Goal: Find specific page/section: Find specific page/section

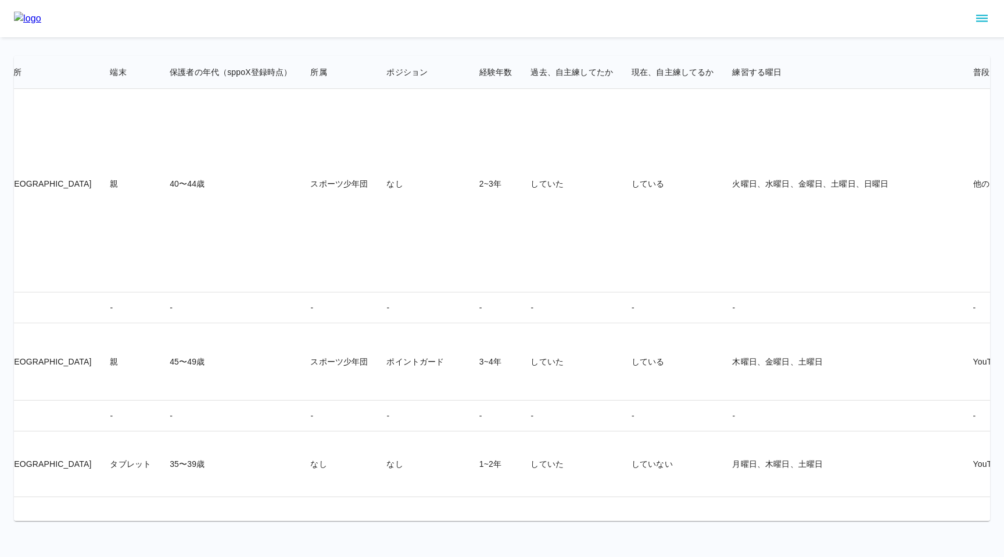
scroll to position [22405, 1440]
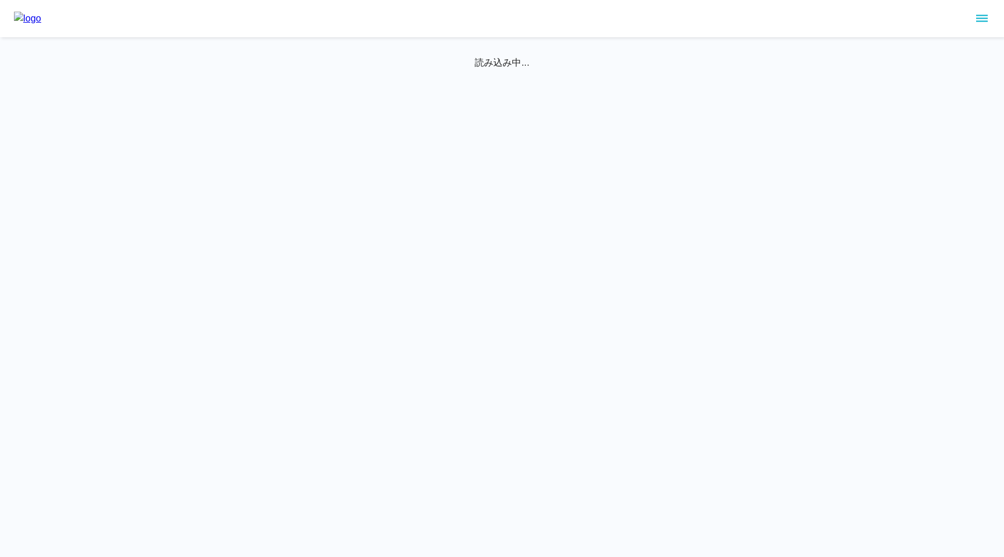
click at [984, 20] on icon "sidemenu" at bounding box center [982, 19] width 14 height 14
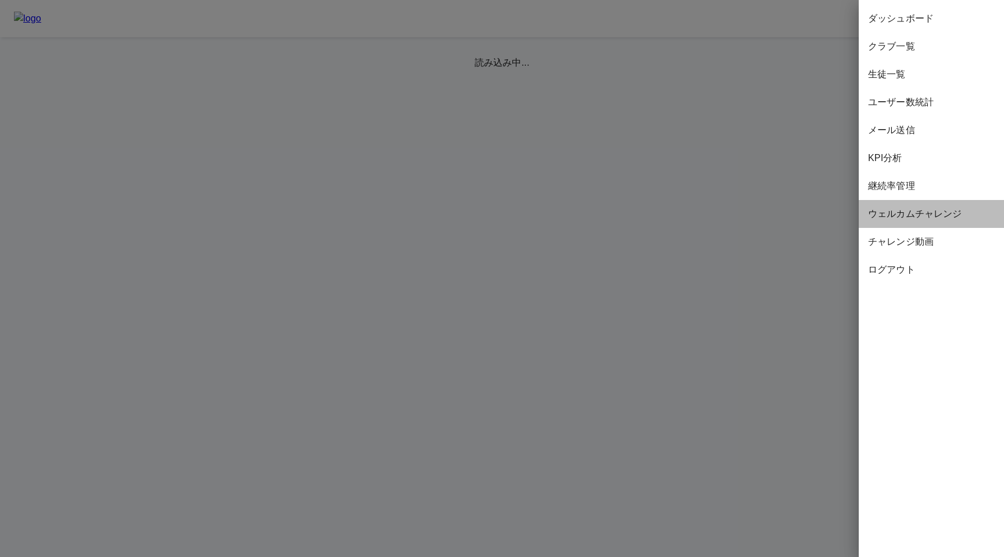
click at [912, 221] on div "ウェルカムチャレンジ" at bounding box center [931, 214] width 145 height 28
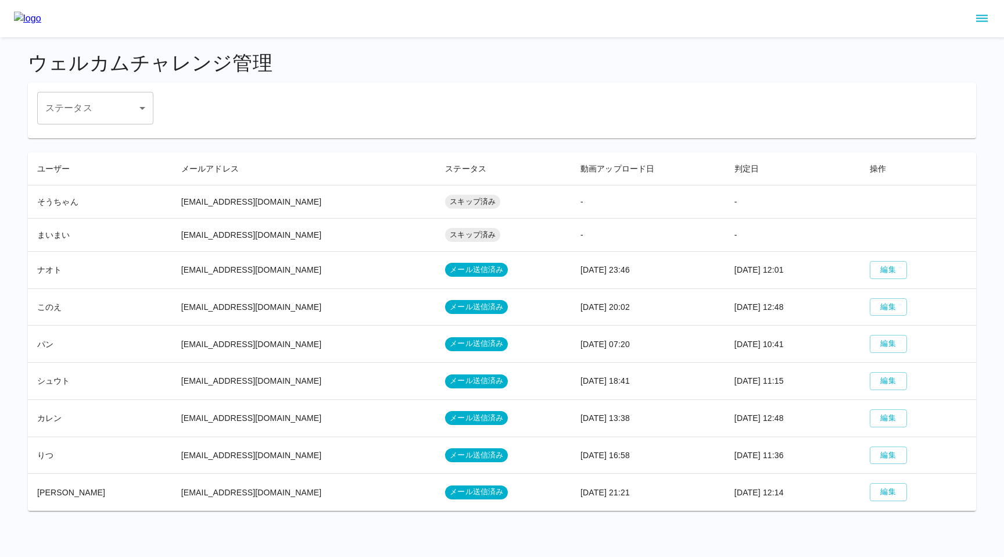
click at [980, 20] on icon "sidemenu" at bounding box center [982, 19] width 14 height 14
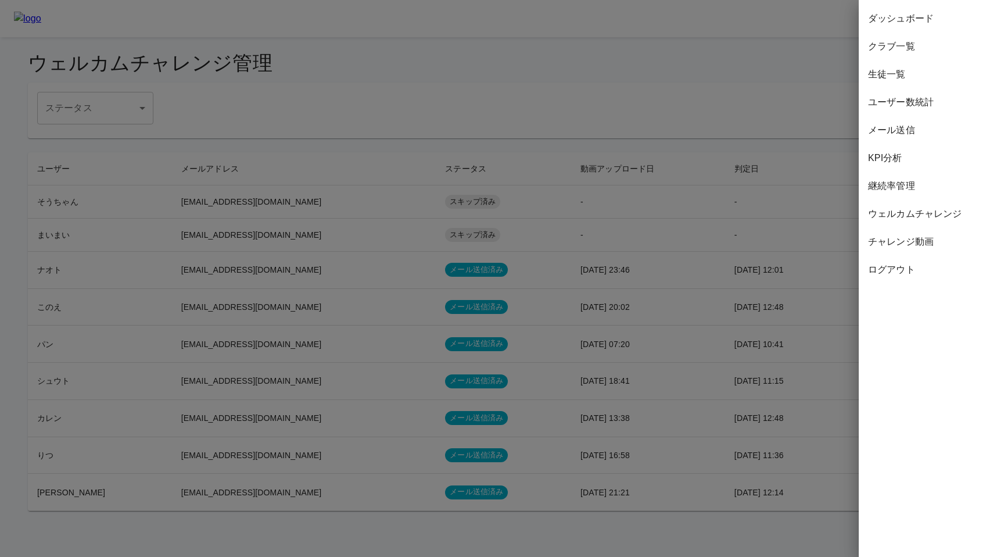
click at [751, 238] on div at bounding box center [502, 278] width 1004 height 557
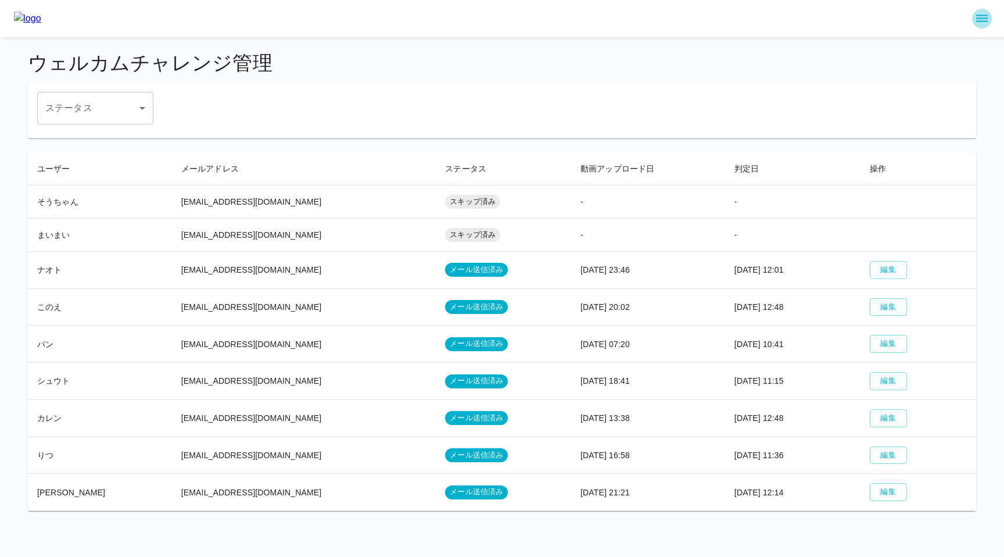
click at [978, 16] on icon "sidemenu" at bounding box center [982, 19] width 14 height 14
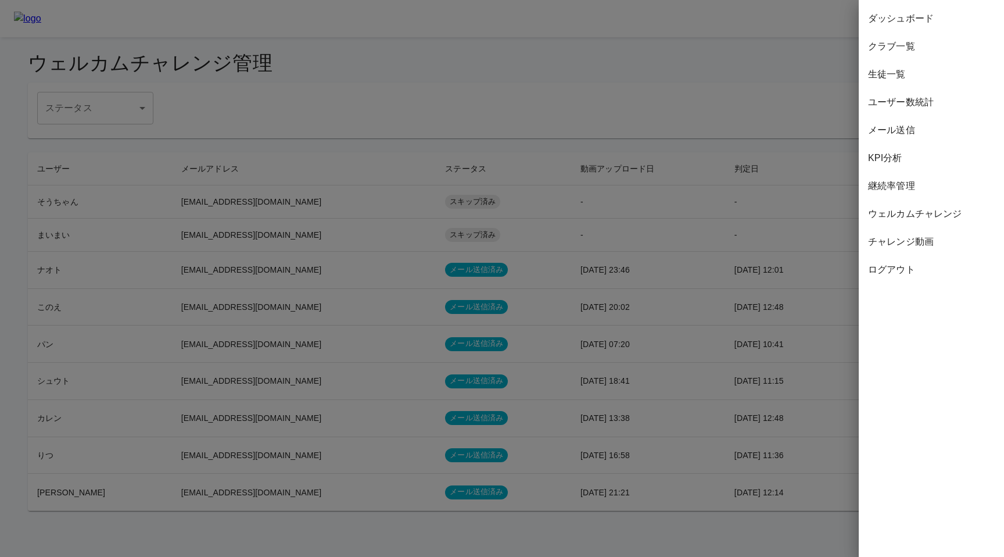
click at [562, 168] on div at bounding box center [502, 278] width 1004 height 557
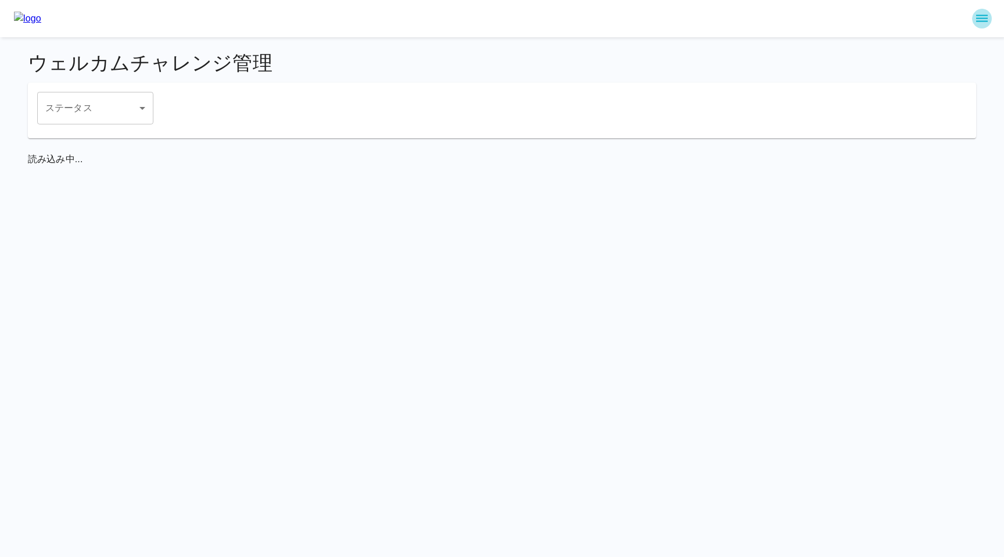
click at [984, 24] on icon "sidemenu" at bounding box center [982, 19] width 14 height 14
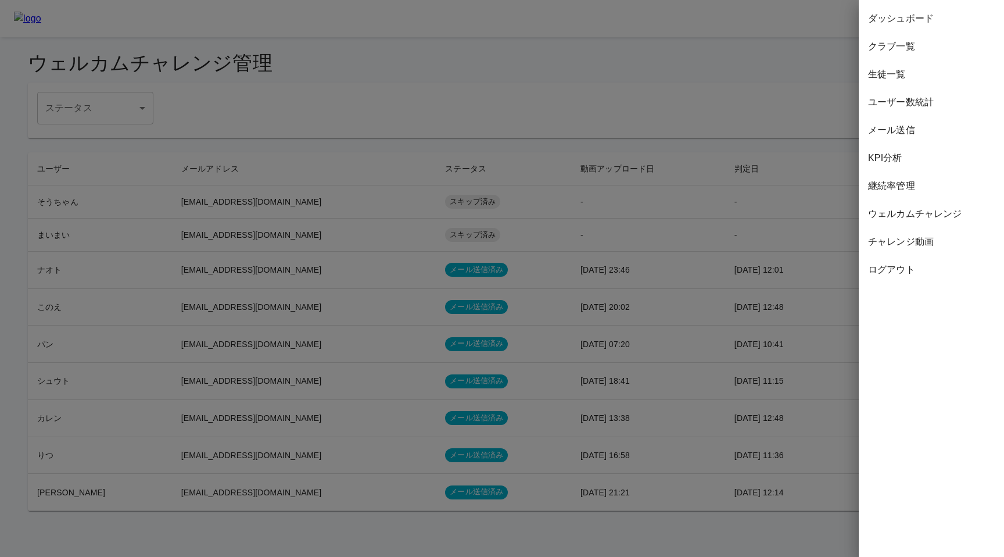
click at [917, 240] on span "チャレンジ動画" at bounding box center [931, 242] width 127 height 14
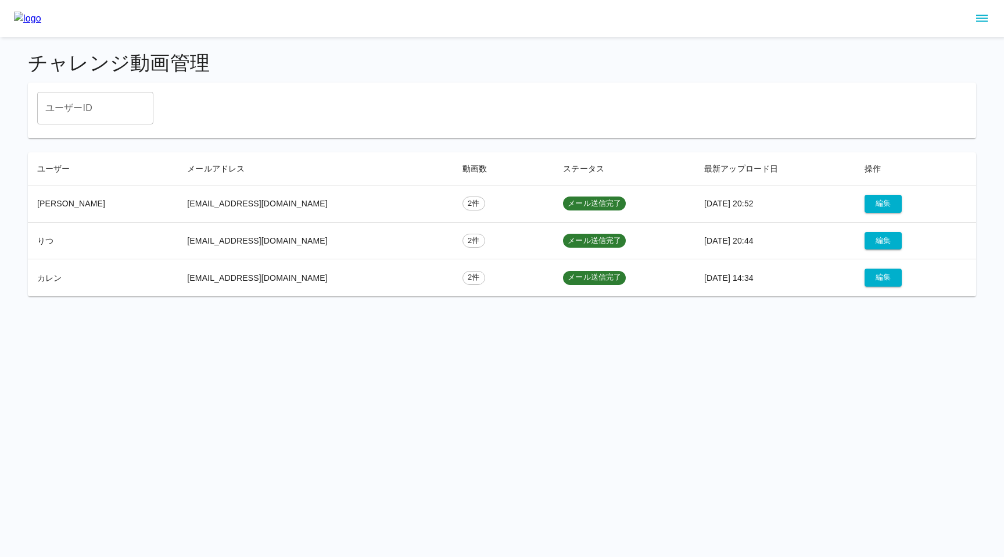
drag, startPoint x: 173, startPoint y: 199, endPoint x: 299, endPoint y: 195, distance: 126.1
click at [299, 195] on td "[EMAIL_ADDRESS][DOMAIN_NAME]" at bounding box center [315, 203] width 275 height 37
drag, startPoint x: 268, startPoint y: 203, endPoint x: 172, endPoint y: 203, distance: 95.9
click at [178, 203] on td "[EMAIL_ADDRESS][DOMAIN_NAME]" at bounding box center [315, 203] width 275 height 37
copy td "[EMAIL_ADDRESS][DOMAIN_NAME]"
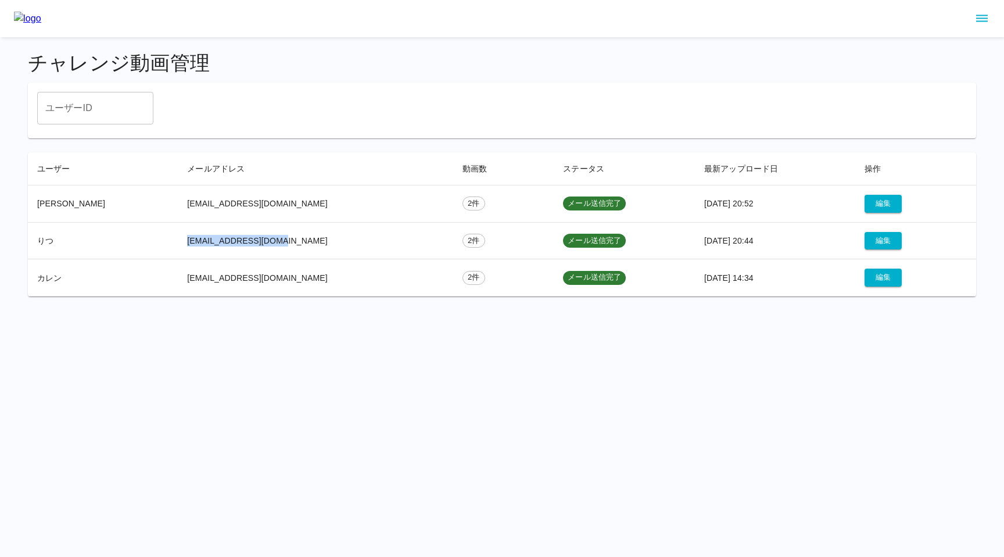
drag, startPoint x: 174, startPoint y: 239, endPoint x: 274, endPoint y: 246, distance: 100.8
click at [274, 246] on td "[EMAIL_ADDRESS][DOMAIN_NAME]" at bounding box center [315, 240] width 275 height 37
copy td "[EMAIL_ADDRESS][DOMAIN_NAME]"
drag, startPoint x: 174, startPoint y: 279, endPoint x: 271, endPoint y: 277, distance: 97.6
click at [271, 277] on td "[EMAIL_ADDRESS][DOMAIN_NAME]" at bounding box center [315, 277] width 275 height 37
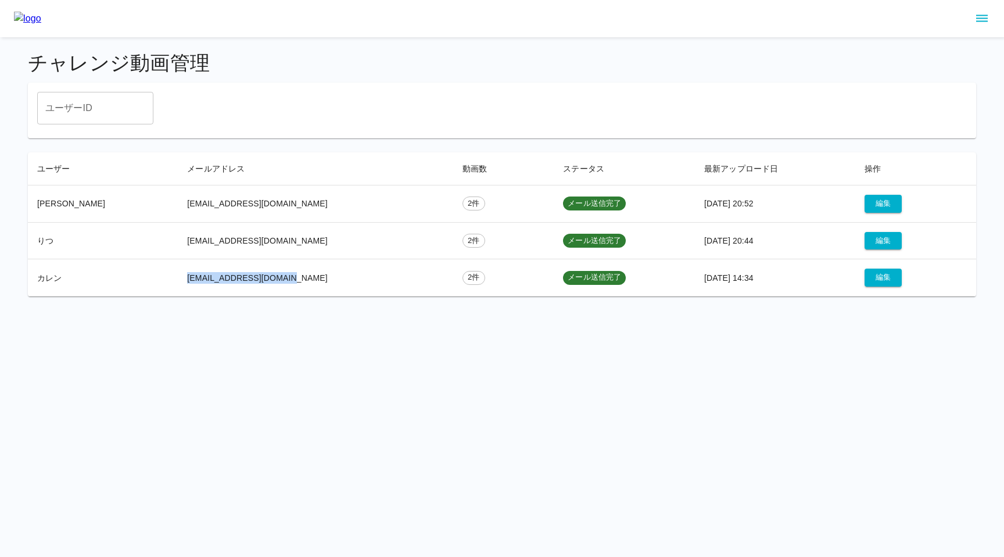
copy td "[EMAIL_ADDRESS][DOMAIN_NAME]"
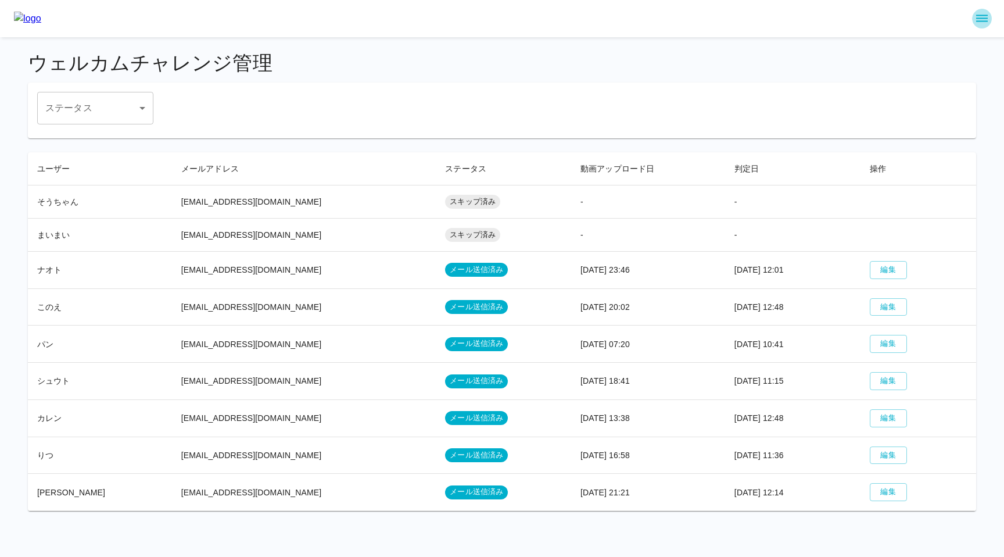
click at [983, 21] on icon "sidemenu" at bounding box center [982, 19] width 14 height 14
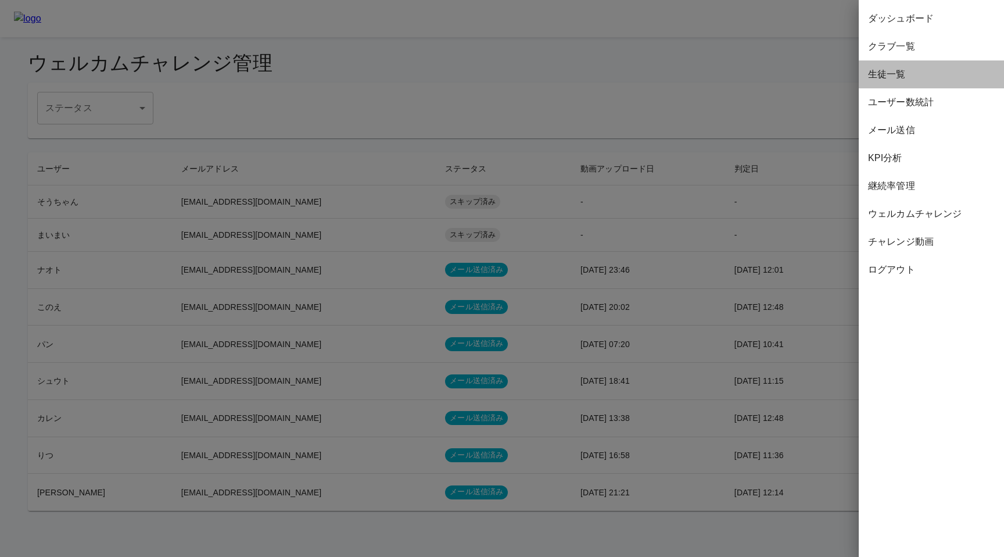
click at [902, 73] on span "生徒一覧" at bounding box center [931, 74] width 127 height 14
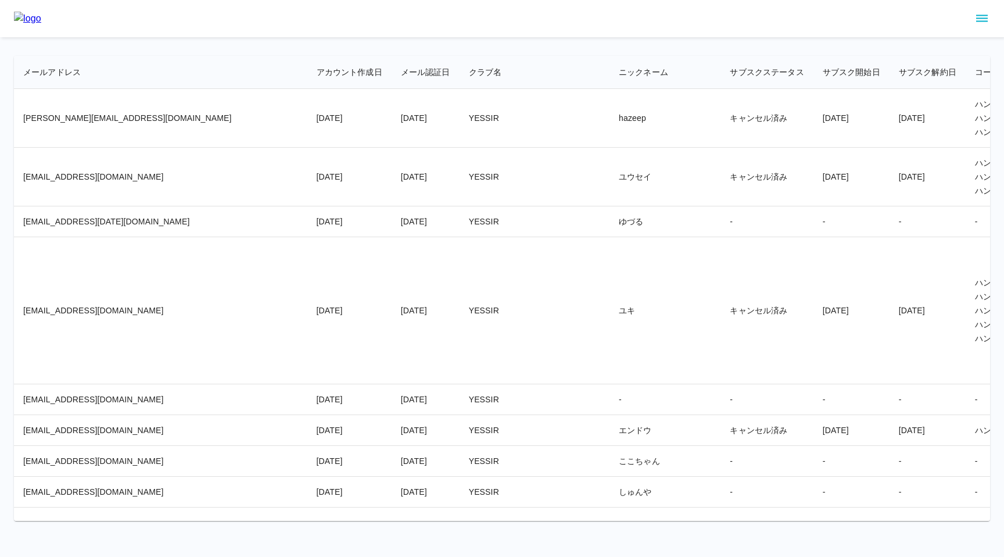
click at [720, 137] on td "キャンセル済み" at bounding box center [766, 118] width 92 height 59
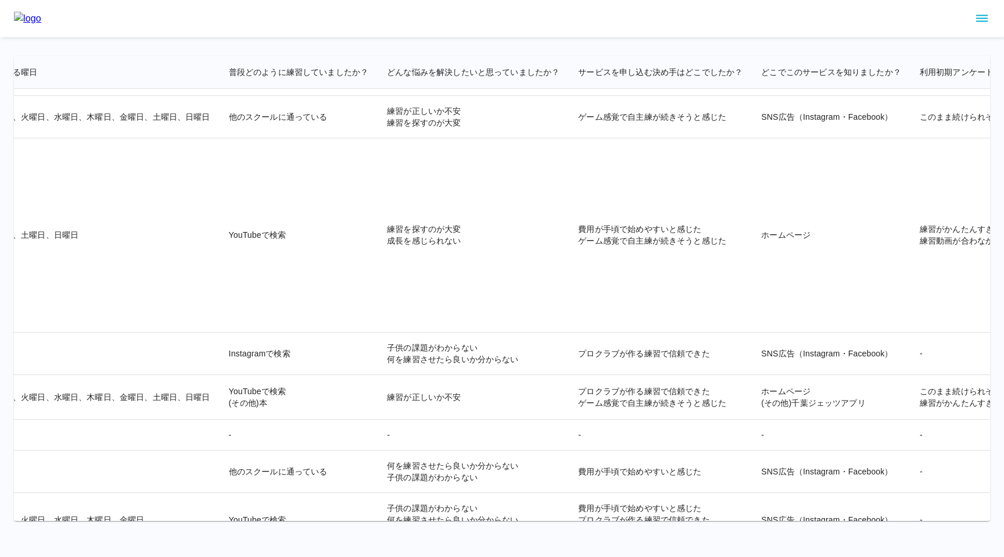
scroll to position [20837, 2252]
